Goal: Task Accomplishment & Management: Manage account settings

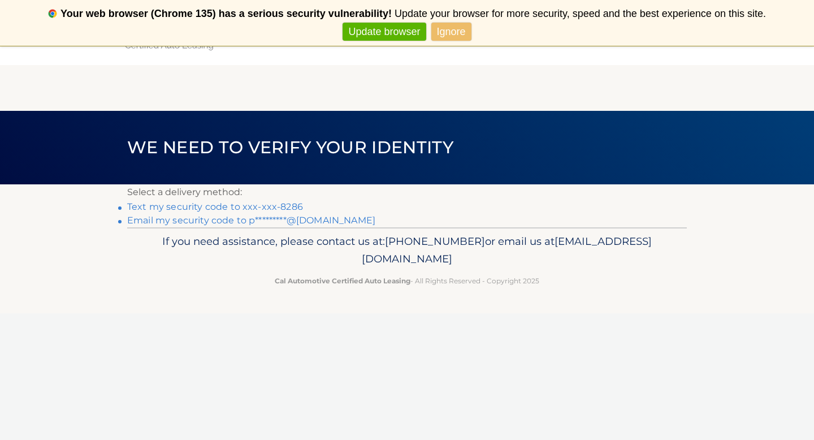
click at [277, 208] on link "Text my security code to xxx-xxx-8286" at bounding box center [215, 206] width 176 height 11
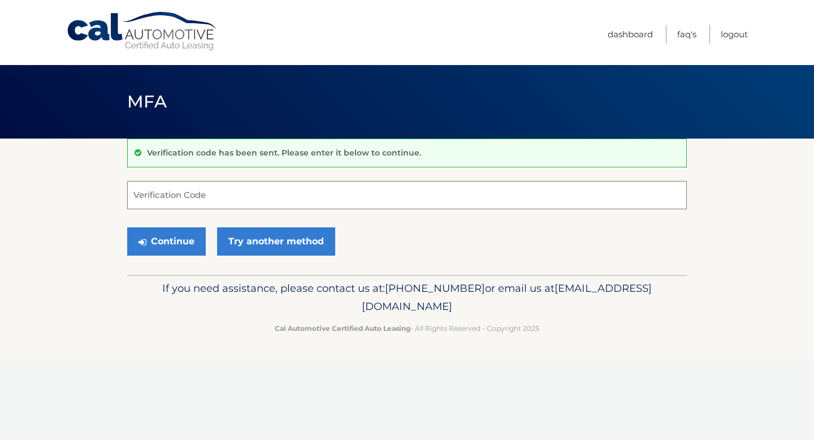
click at [277, 202] on input "Verification Code" at bounding box center [406, 195] width 559 height 28
type input "898167"
click at [194, 241] on button "Continue" at bounding box center [166, 241] width 79 height 28
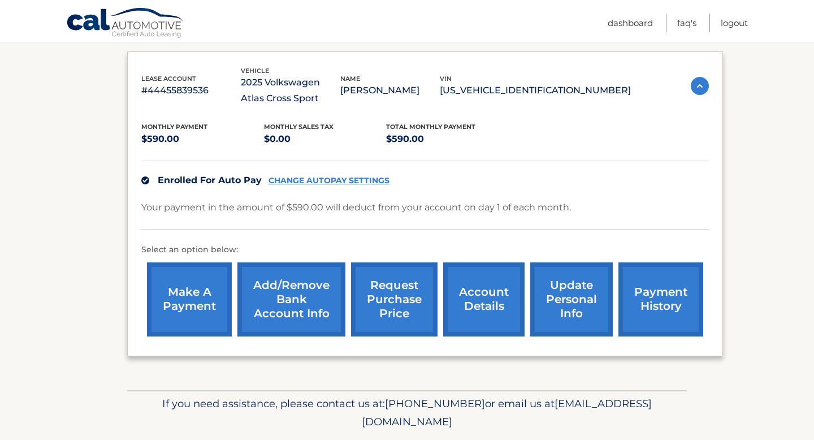
scroll to position [218, 0]
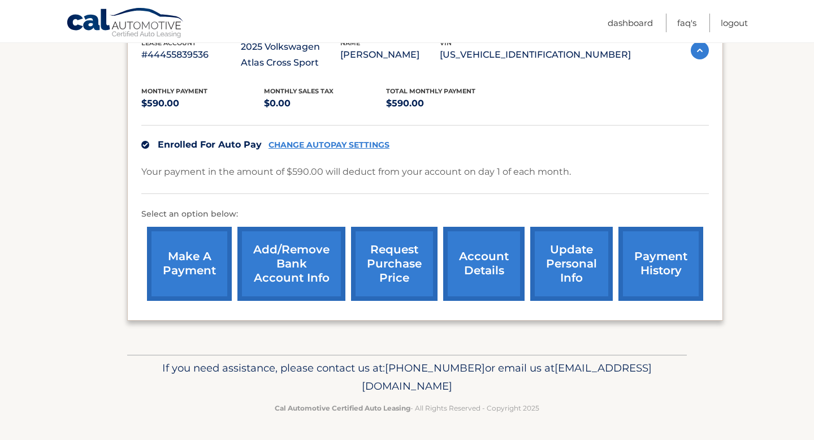
click at [273, 267] on link "Add/Remove bank account info" at bounding box center [291, 264] width 108 height 74
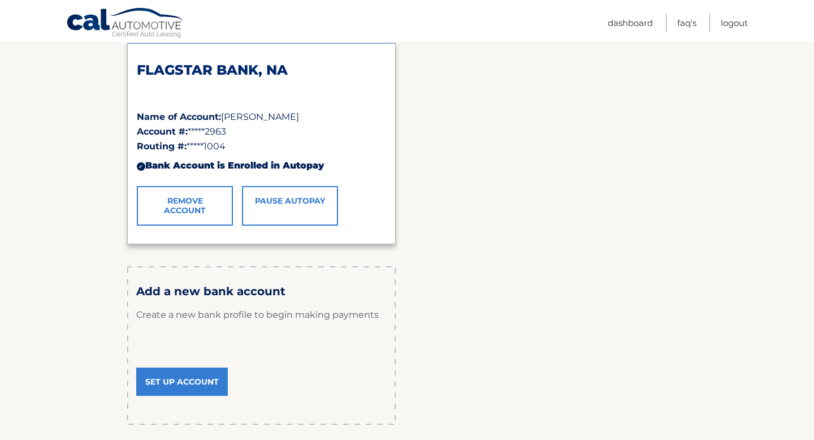
scroll to position [277, 0]
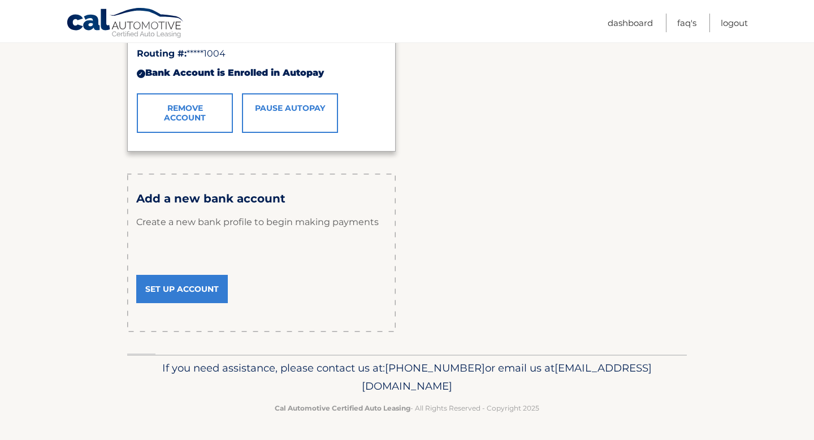
click at [210, 293] on link "Set Up Account" at bounding box center [182, 289] width 92 height 28
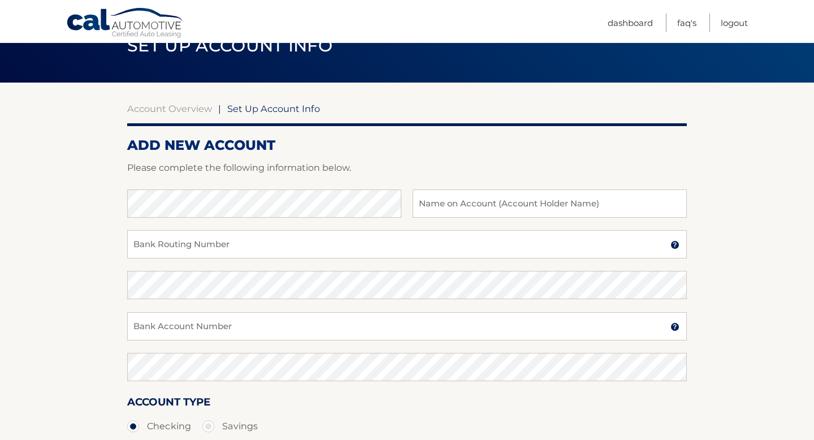
scroll to position [84, 0]
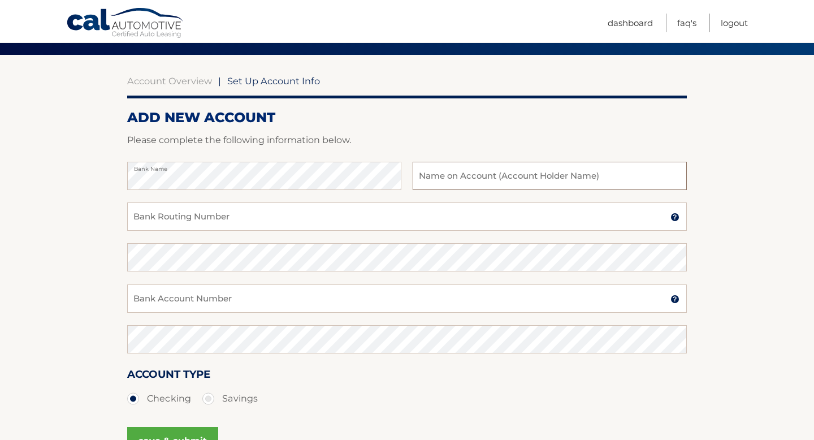
click at [513, 172] on input "text" at bounding box center [550, 176] width 274 height 28
type input "[PERSON_NAME]"
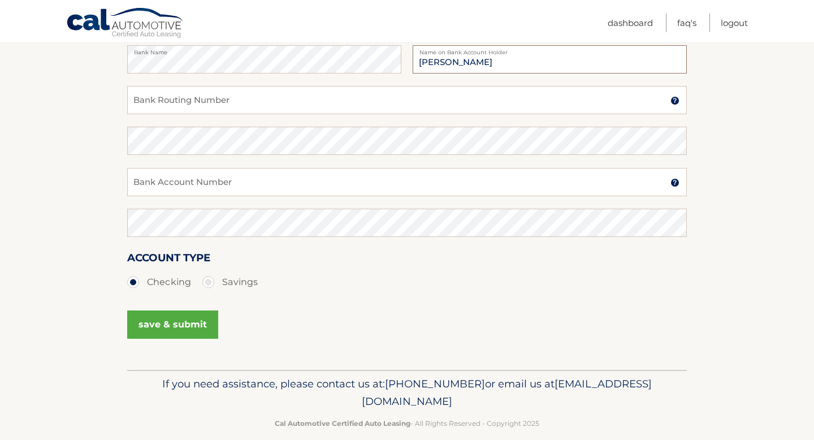
scroll to position [178, 0]
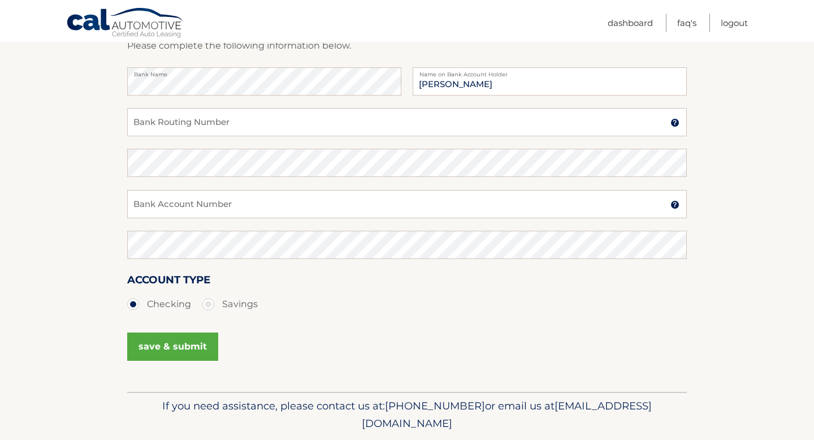
click at [252, 309] on label "Savings" at bounding box center [229, 304] width 55 height 23
click at [218, 309] on input "Savings" at bounding box center [212, 302] width 11 height 18
radio input "true"
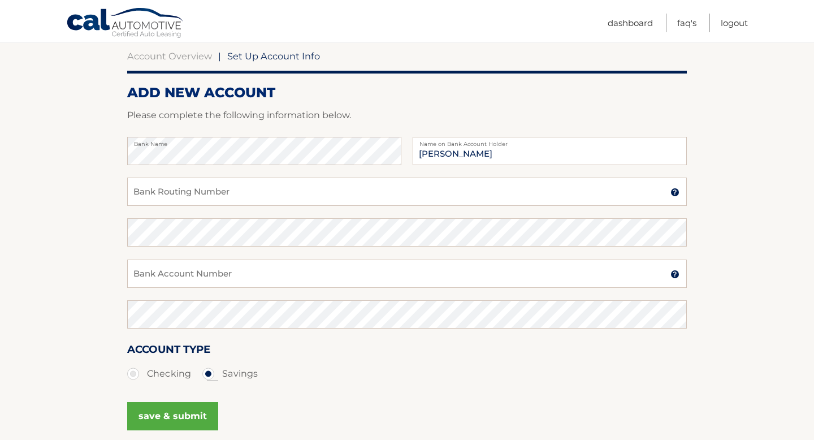
scroll to position [108, 0]
click at [262, 193] on input "Bank Routing Number" at bounding box center [406, 192] width 559 height 28
type input "0"
click at [219, 199] on input "031176110" at bounding box center [406, 192] width 559 height 28
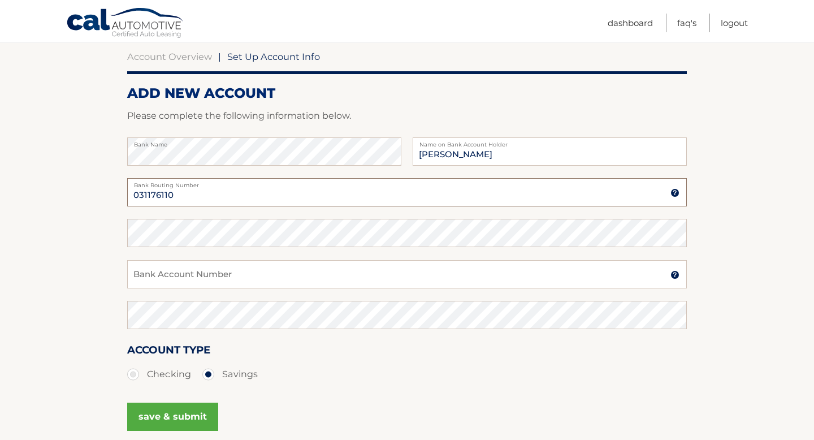
click at [219, 199] on input "031176110" at bounding box center [406, 192] width 559 height 28
type input "031176110"
click at [201, 279] on input "Bank Account Number" at bounding box center [406, 274] width 559 height 28
click at [173, 277] on input "36259141504" at bounding box center [406, 274] width 559 height 28
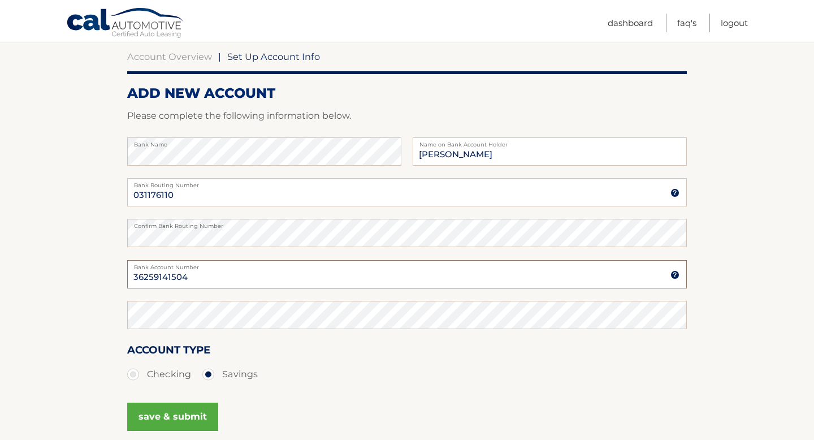
click at [173, 277] on input "36259141504" at bounding box center [406, 274] width 559 height 28
type input "36259141504"
click at [141, 335] on div "Confirm Bank Account Number" at bounding box center [406, 321] width 559 height 41
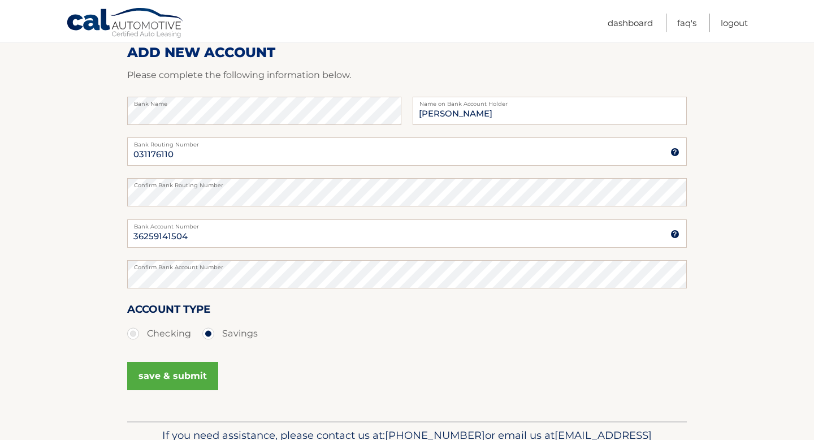
click at [171, 387] on button "save & submit" at bounding box center [172, 376] width 91 height 28
click at [172, 380] on button "save & submit" at bounding box center [172, 376] width 91 height 28
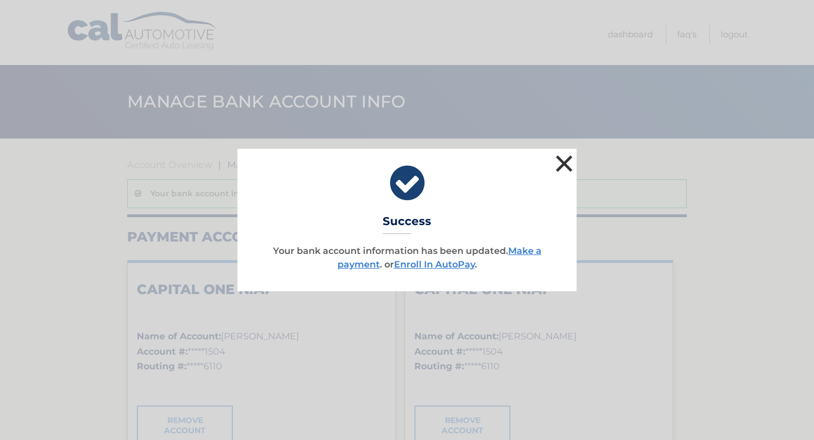
click at [570, 159] on button "×" at bounding box center [564, 163] width 23 height 23
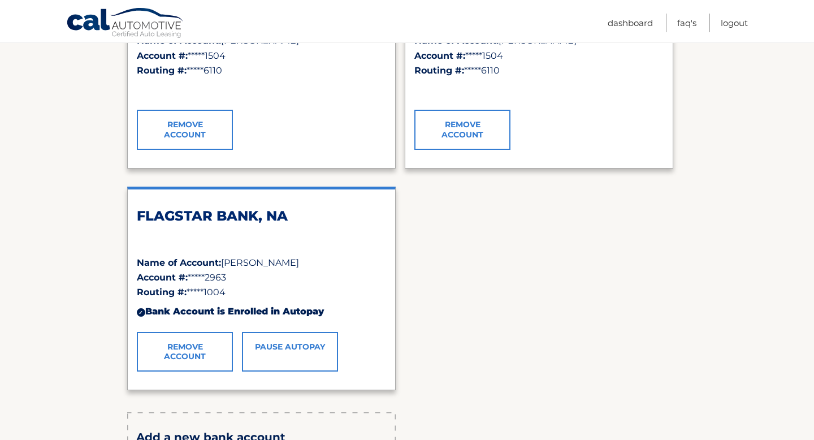
scroll to position [285, 0]
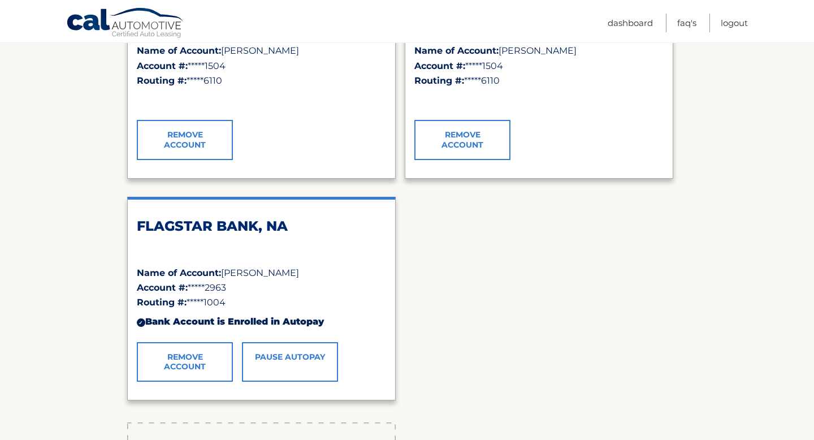
click at [345, 143] on div "Remove Account" at bounding box center [261, 140] width 249 height 40
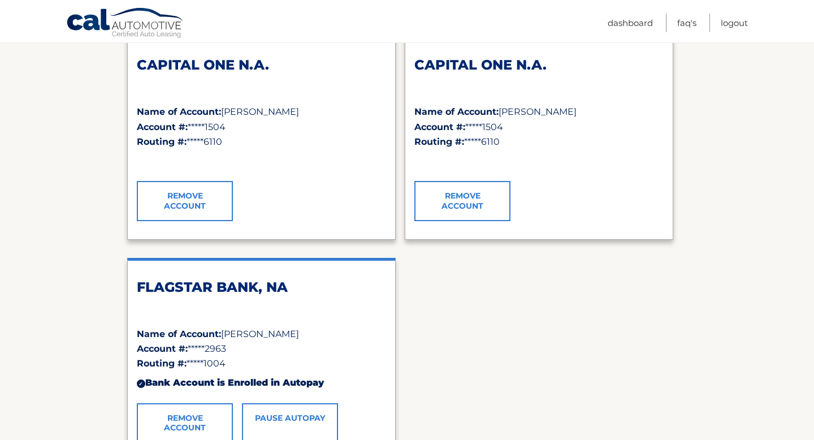
scroll to position [214, 0]
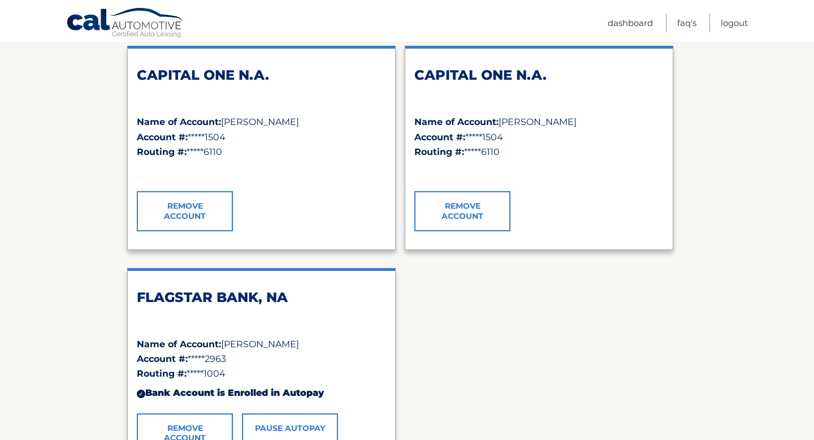
click at [241, 73] on h2 "CAPITAL ONE N.A." at bounding box center [261, 75] width 249 height 17
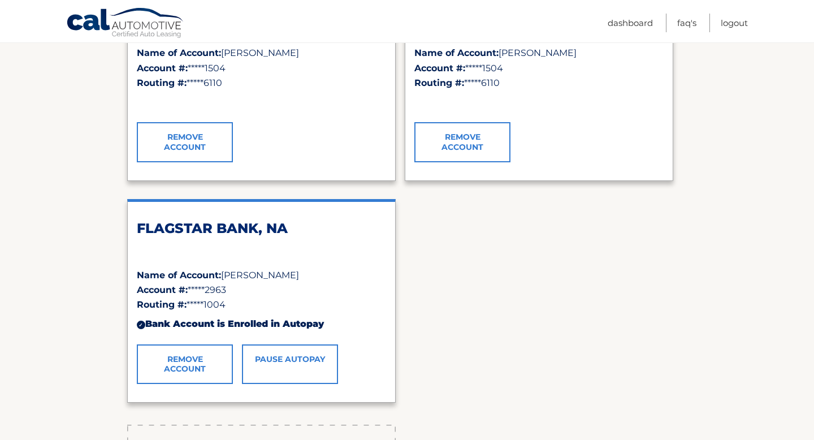
scroll to position [288, 0]
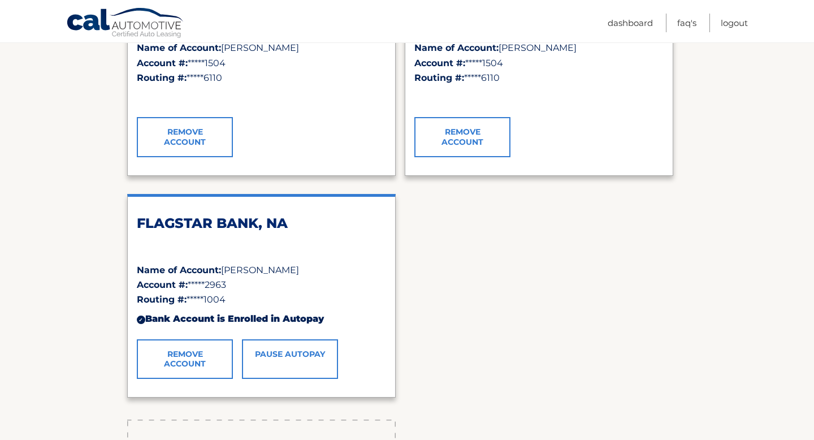
click at [210, 352] on link "Remove Account" at bounding box center [185, 359] width 96 height 40
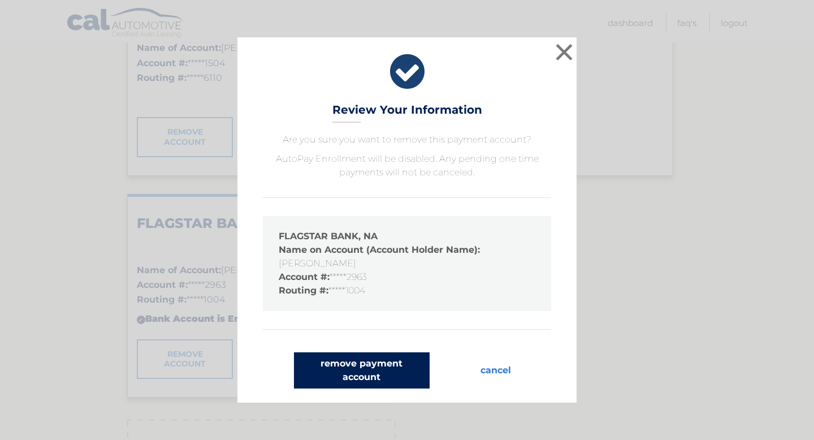
click at [344, 368] on button "remove payment account" at bounding box center [362, 370] width 136 height 36
click at [344, 366] on button "remove payment account" at bounding box center [362, 370] width 136 height 36
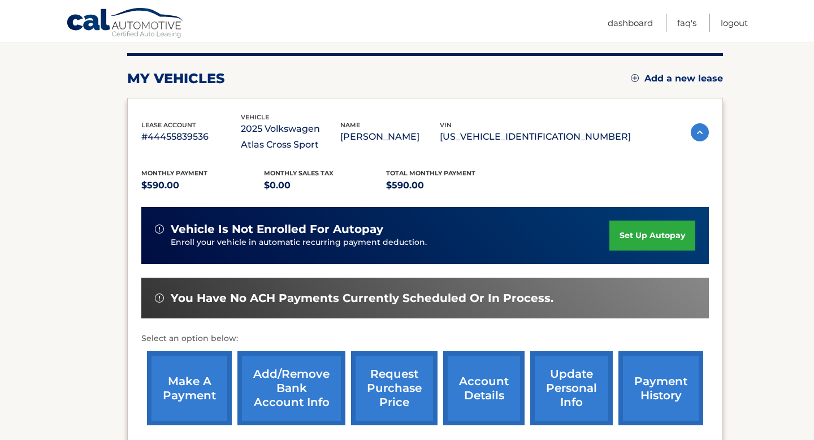
scroll to position [141, 0]
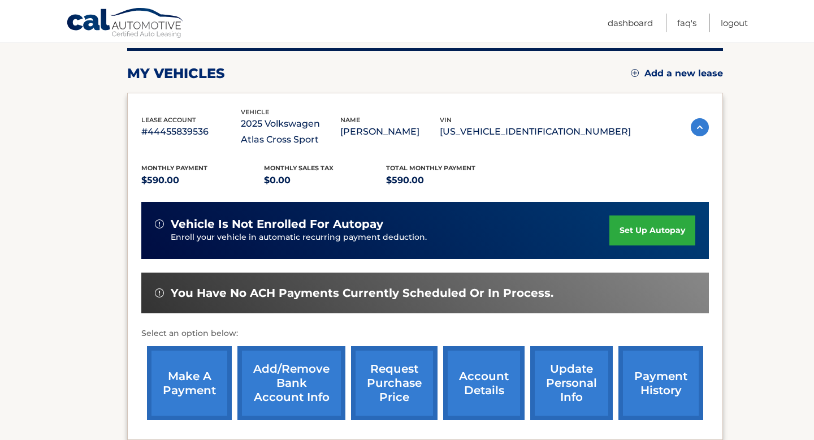
click at [665, 231] on link "set up autopay" at bounding box center [652, 230] width 86 height 30
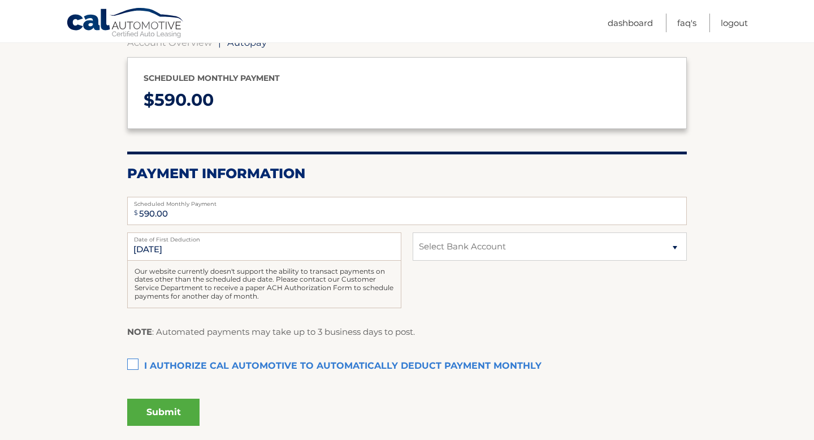
scroll to position [123, 0]
click at [311, 364] on label "I authorize cal automotive to automatically deduct payment monthly This checkbo…" at bounding box center [406, 365] width 559 height 23
click at [0, 0] on input "I authorize cal automotive to automatically deduct payment monthly This checkbo…" at bounding box center [0, 0] width 0 height 0
click at [513, 227] on div "$ 590.00 Scheduled Monthly Payment Monthly Deduction cannot exceed amount of 2 …" at bounding box center [406, 210] width 559 height 36
click at [513, 242] on select "Select Bank Account Savings CAPITAL ONE N.A. *****1504 Savings CAPITAL ONE N.A.…" at bounding box center [550, 246] width 274 height 28
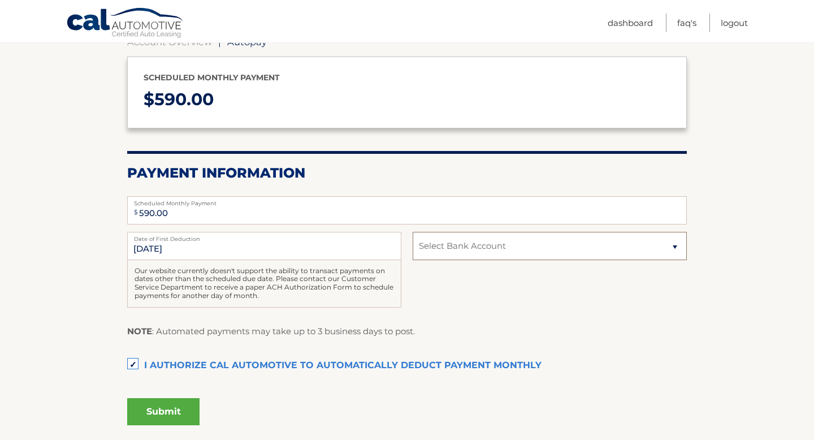
select select "NDI1M2FkMTAtNzZmNS00ZTc5LTgzNDYtMWI2OGI1ODYwNTNk"
click at [517, 281] on div "11/1/2025 Date of First Deduction Our website currently doesn't support the abi…" at bounding box center [406, 276] width 559 height 88
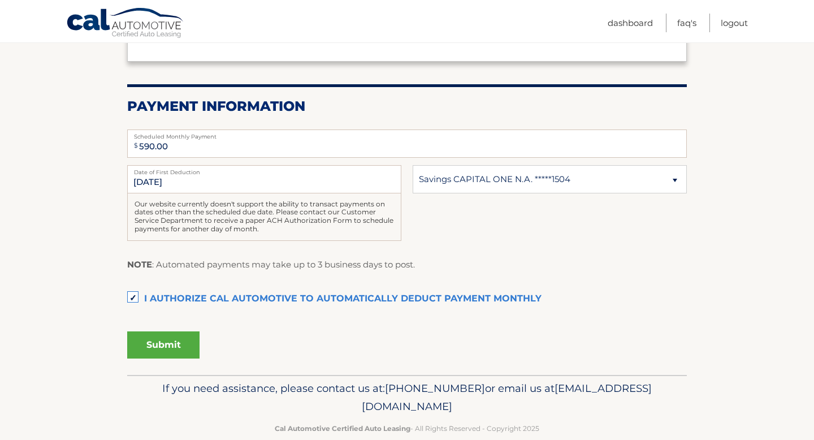
scroll to position [199, 0]
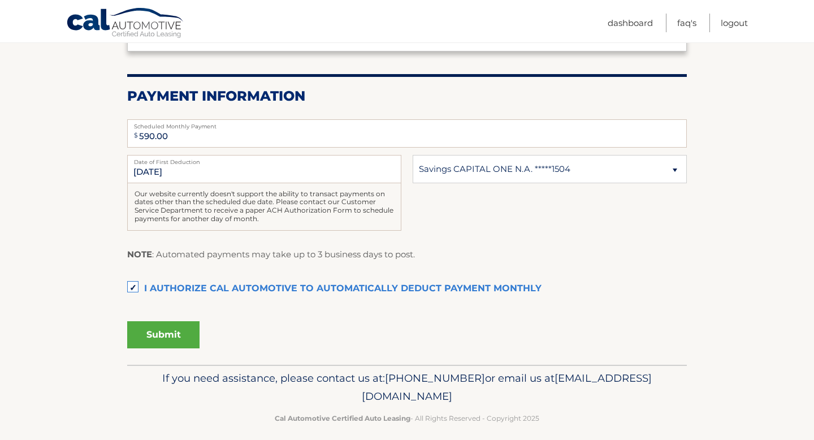
click at [190, 332] on button "Submit" at bounding box center [163, 334] width 72 height 27
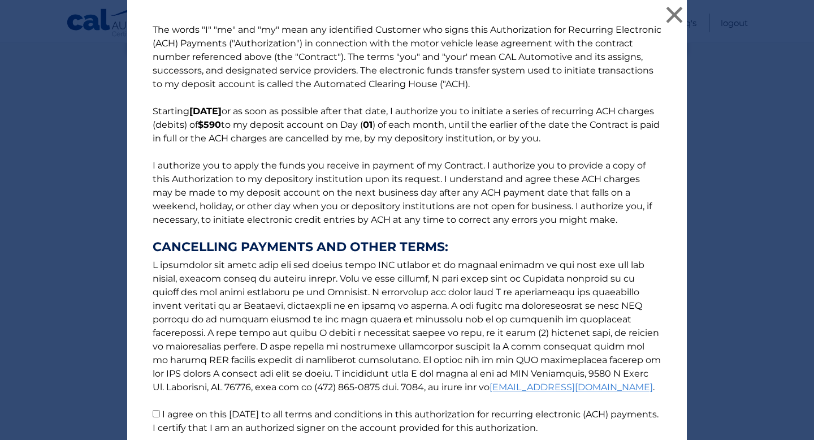
scroll to position [94, 0]
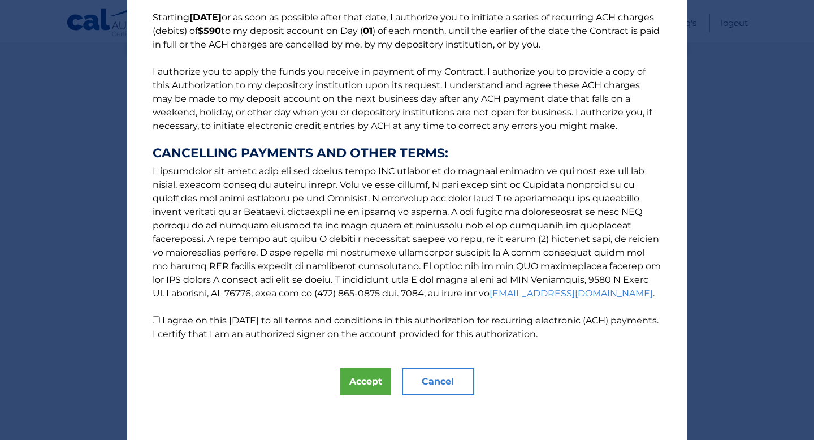
click at [174, 324] on label "I agree on this 10/06/2025 to all terms and conditions in this authorization fo…" at bounding box center [406, 327] width 506 height 24
click at [160, 323] on input "I agree on this [DATE] to all terms and conditions in this authorization for re…" at bounding box center [156, 319] width 7 height 7
checkbox input "true"
click at [351, 378] on button "Accept" at bounding box center [365, 381] width 51 height 27
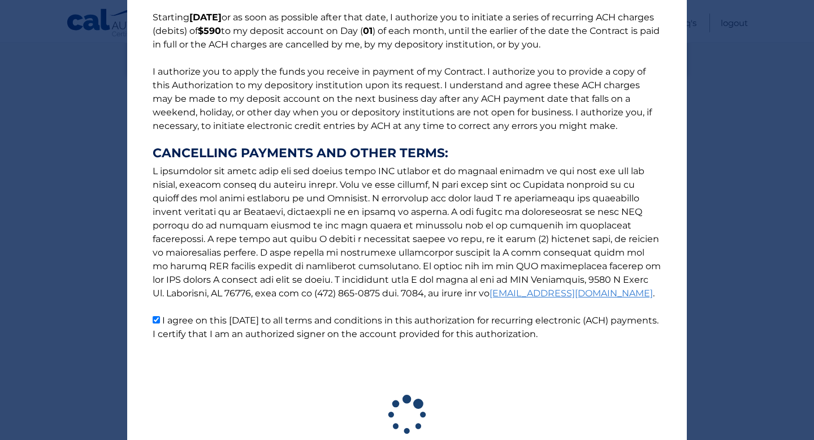
scroll to position [178, 0]
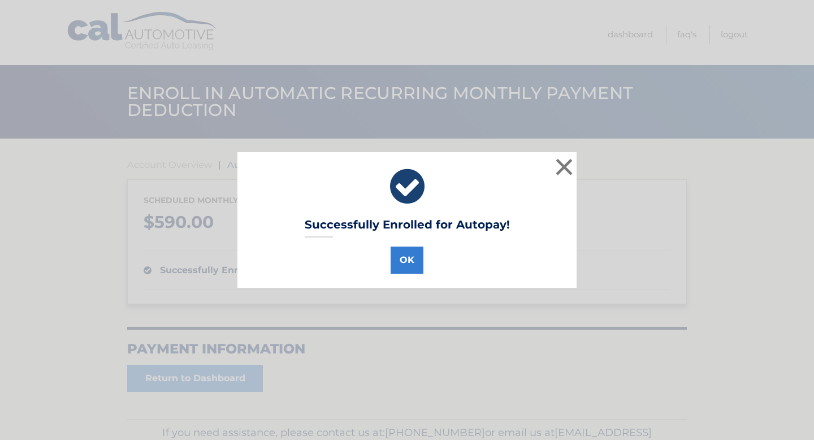
click at [410, 276] on div "Successfully Enrolled for Autopay! OK ×" at bounding box center [406, 220] width 339 height 136
click at [410, 271] on button "OK" at bounding box center [406, 259] width 33 height 27
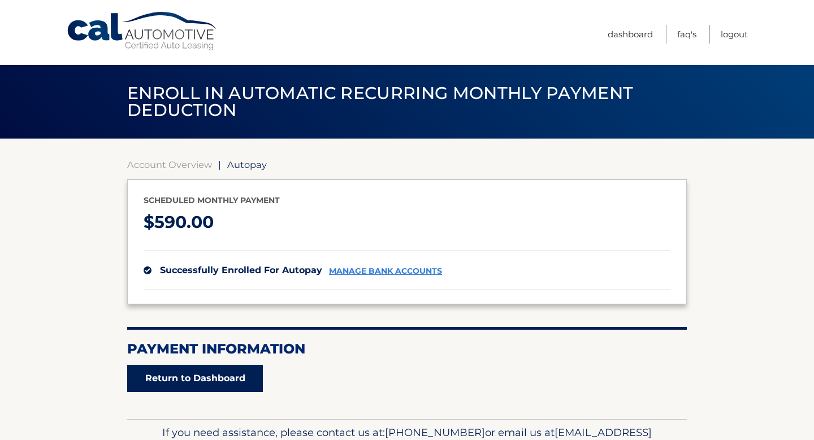
click at [222, 384] on link "Return to Dashboard" at bounding box center [195, 378] width 136 height 27
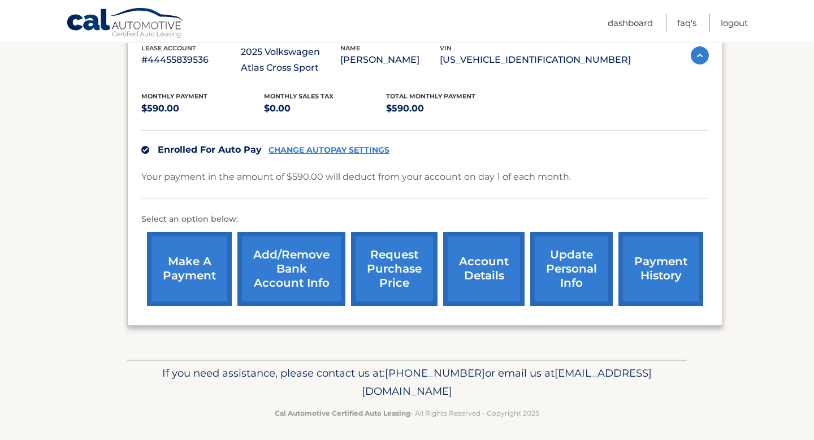
scroll to position [218, 0]
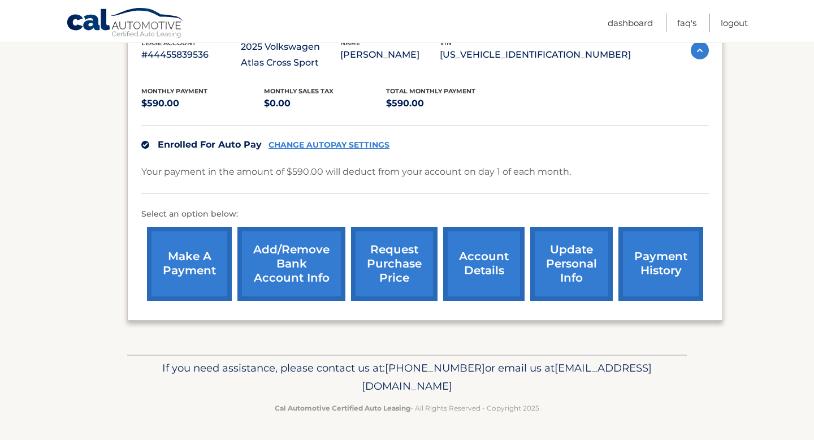
click at [502, 262] on link "account details" at bounding box center [483, 264] width 81 height 74
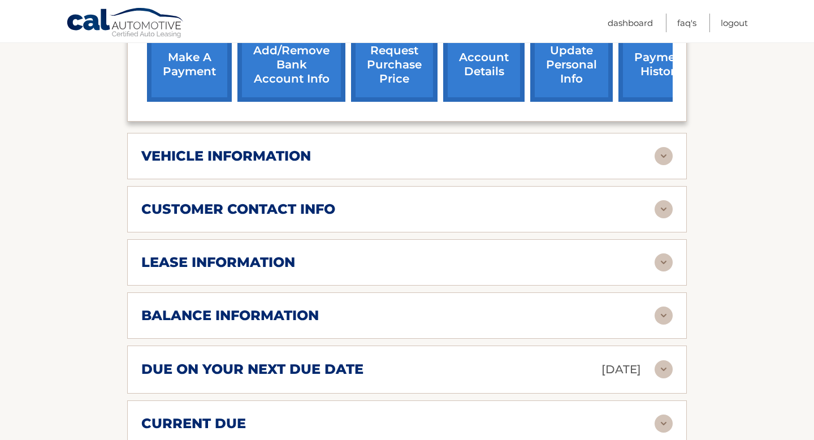
scroll to position [498, 0]
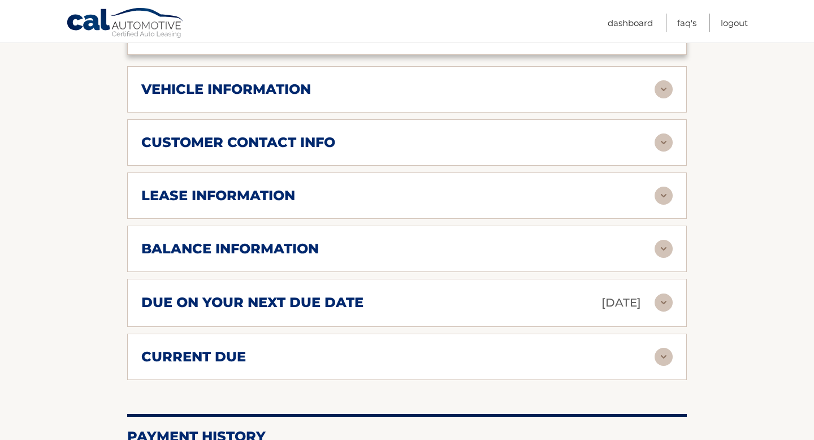
click at [455, 262] on div "balance information Payments Received 8 Payments Remaining 31 Next Payment will…" at bounding box center [406, 248] width 559 height 46
click at [461, 254] on div "balance information" at bounding box center [397, 248] width 513 height 17
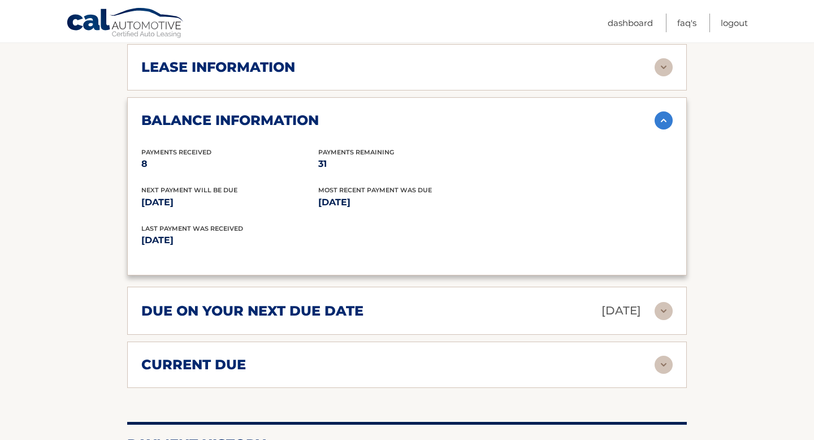
scroll to position [627, 0]
click at [436, 309] on div "due on your next due date Nov 01, 2025" at bounding box center [397, 310] width 513 height 20
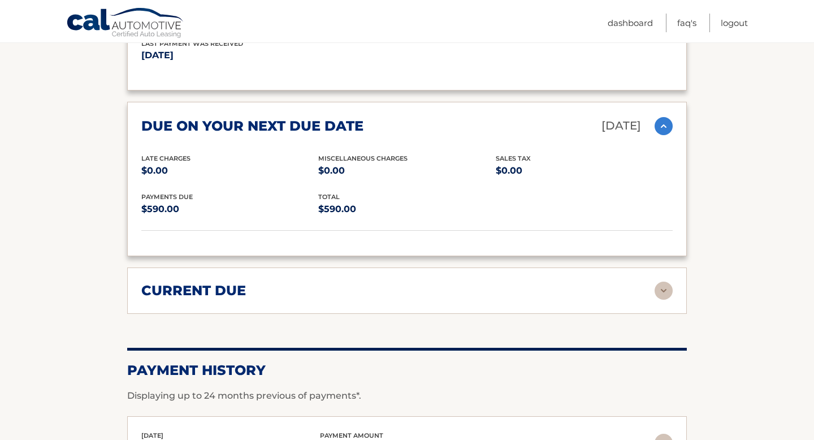
scroll to position [819, 0]
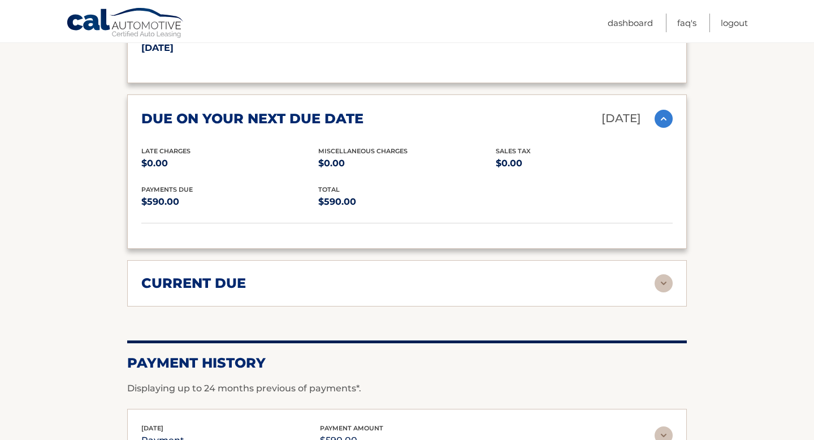
click at [433, 293] on div "current due Late Charges $0.00 Miscelleneous Charges* $0.00 Sales Tax $0.00 pay…" at bounding box center [406, 283] width 559 height 46
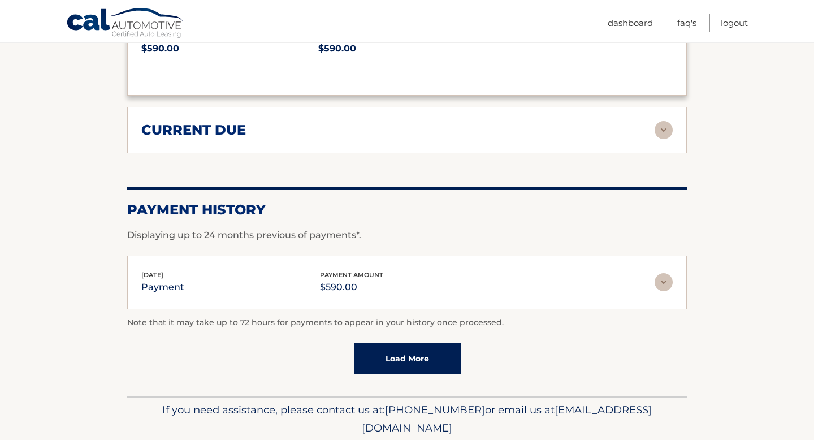
scroll to position [1012, 0]
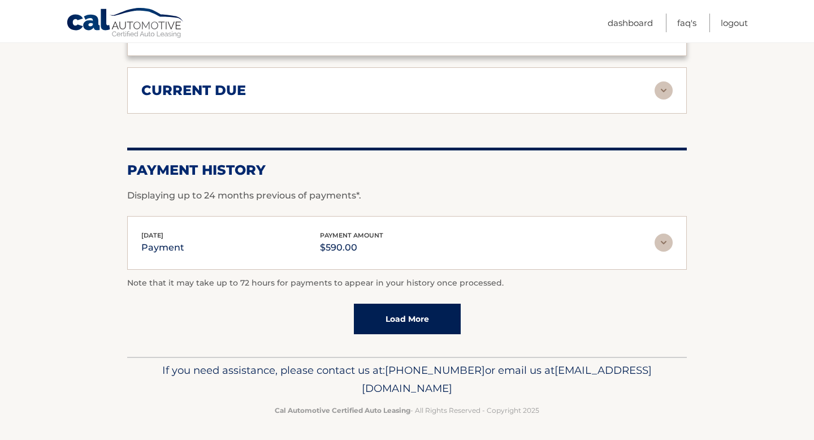
click at [431, 307] on link "Load More" at bounding box center [407, 318] width 107 height 31
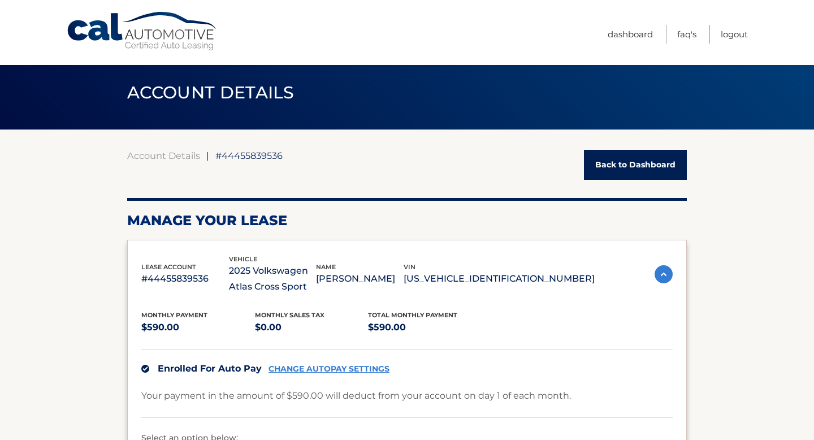
scroll to position [0, 0]
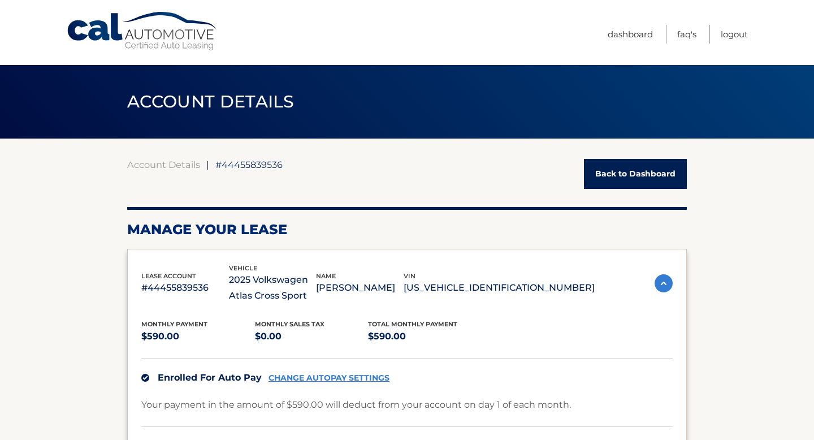
click at [628, 184] on link "Back to Dashboard" at bounding box center [635, 174] width 103 height 30
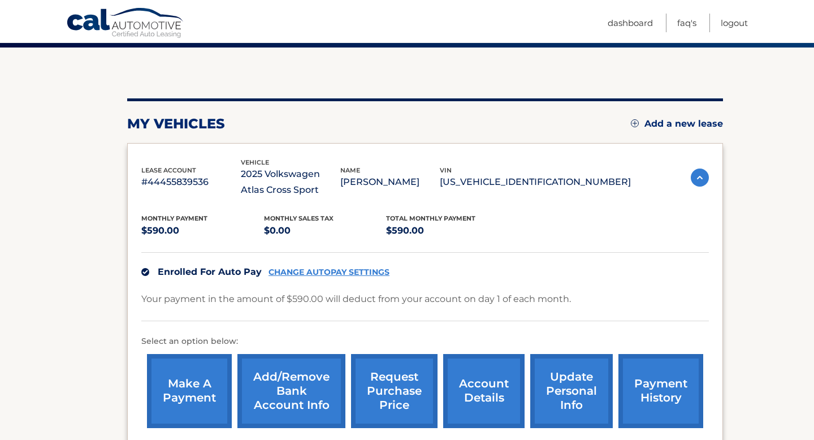
scroll to position [112, 0]
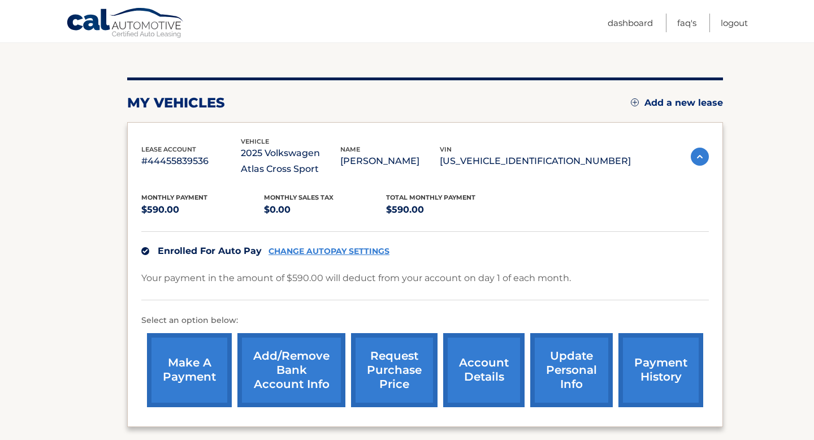
click at [371, 250] on link "CHANGE AUTOPAY SETTINGS" at bounding box center [328, 251] width 121 height 10
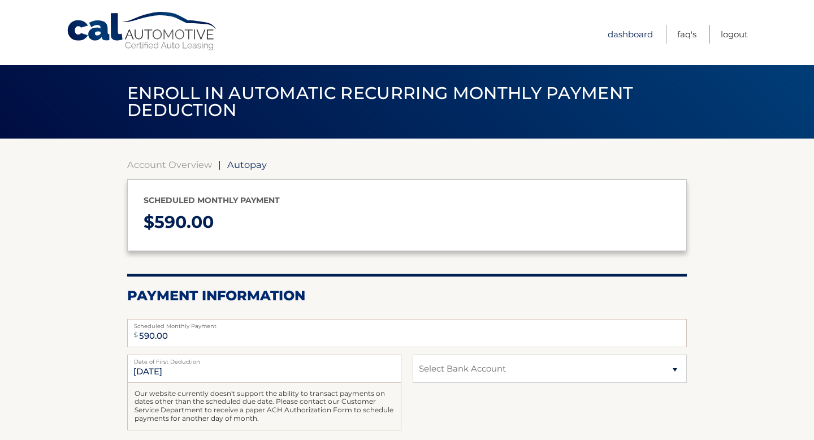
click at [632, 36] on link "Dashboard" at bounding box center [630, 34] width 45 height 19
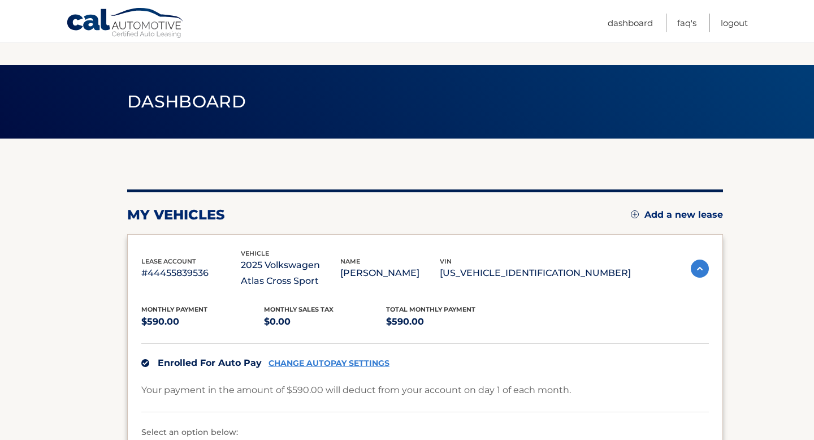
scroll to position [218, 0]
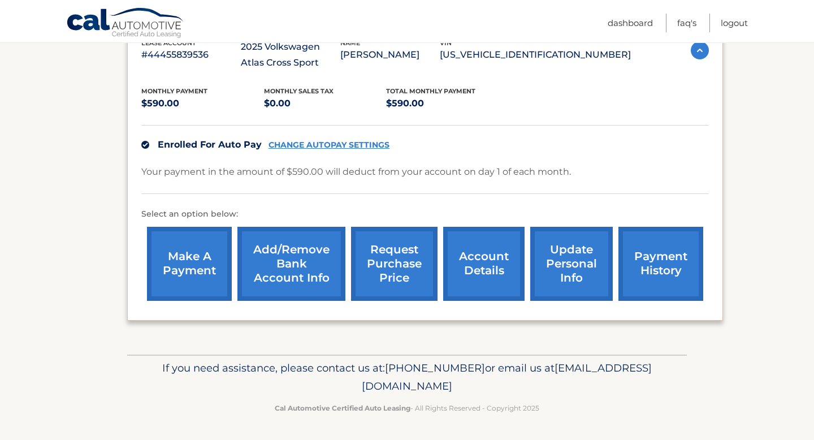
click at [309, 277] on link "Add/Remove bank account info" at bounding box center [291, 264] width 108 height 74
